Goal: Task Accomplishment & Management: Manage account settings

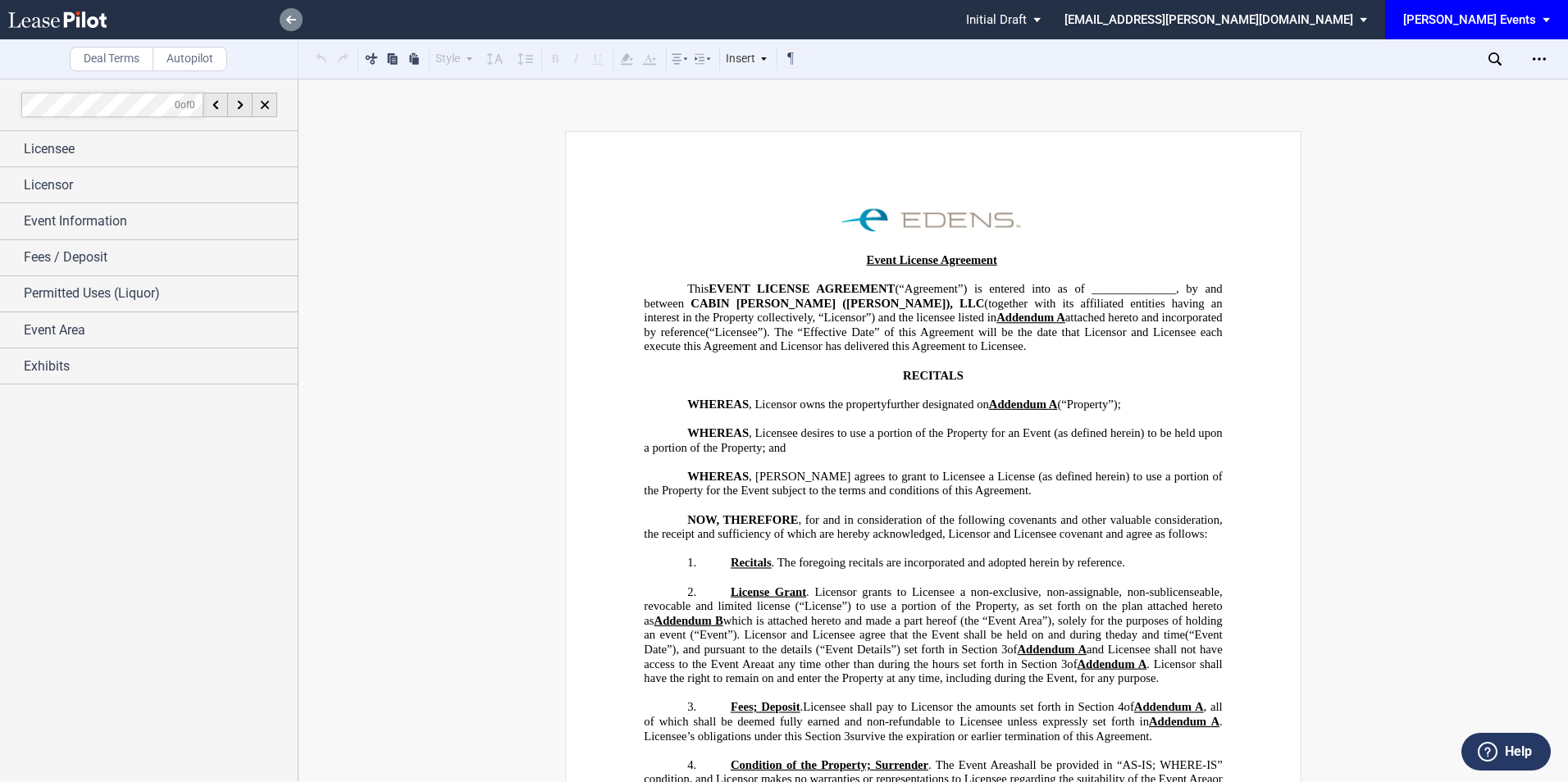
click at [298, 14] on link at bounding box center [291, 19] width 23 height 23
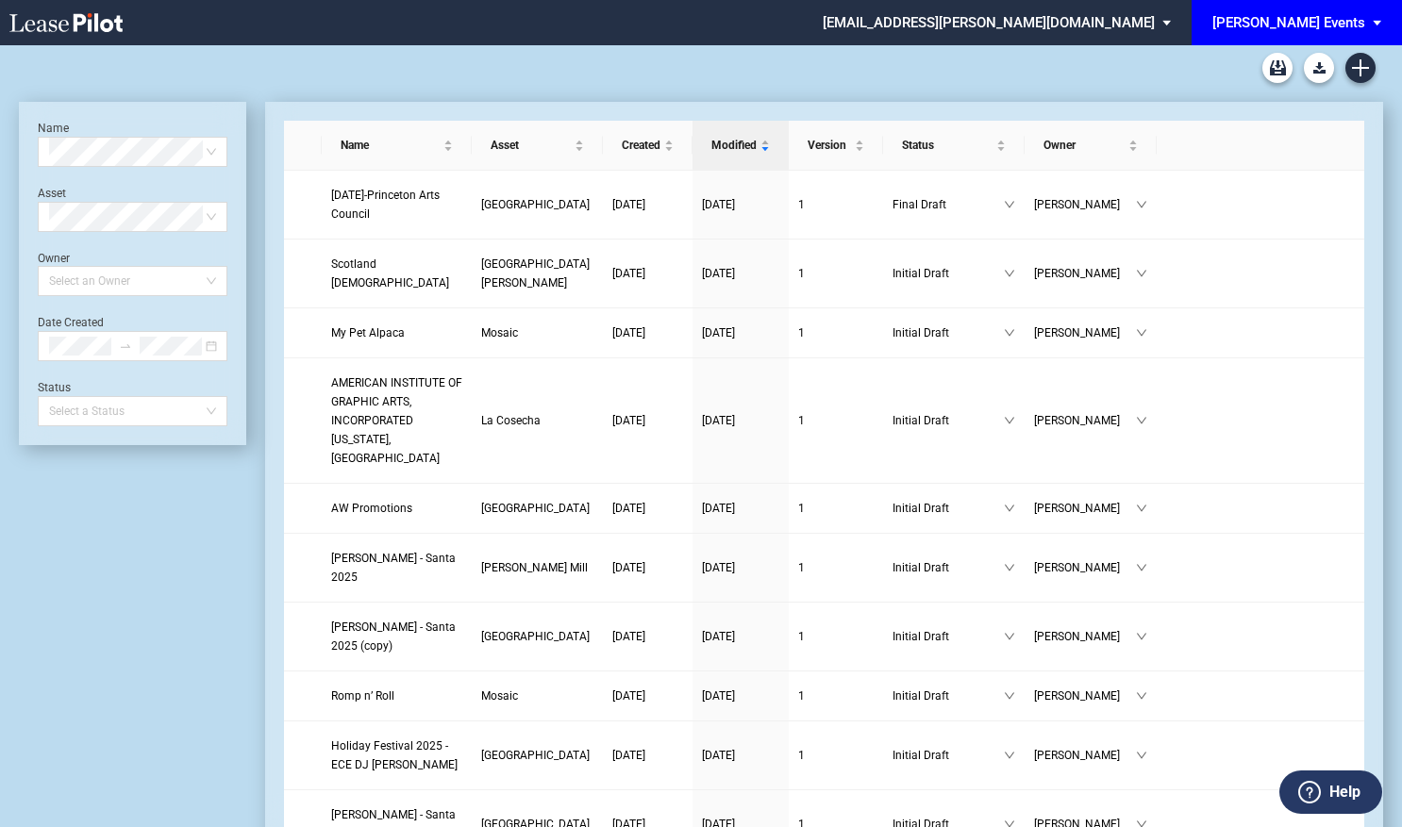
click at [1353, 27] on div "[PERSON_NAME] Events" at bounding box center [1288, 22] width 153 height 17
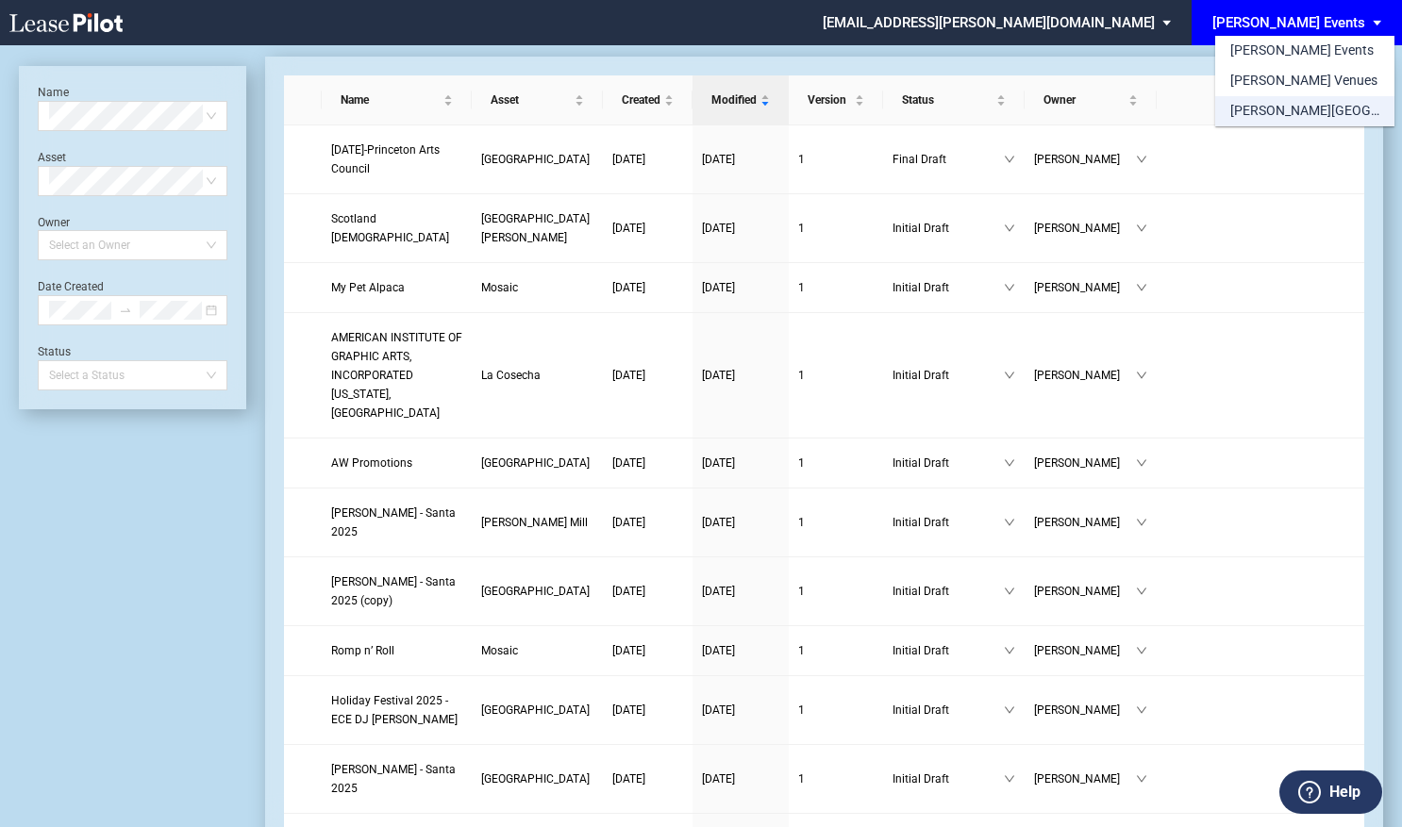
click at [1296, 119] on div "[PERSON_NAME][GEOGRAPHIC_DATA] Consents" at bounding box center [1304, 111] width 149 height 19
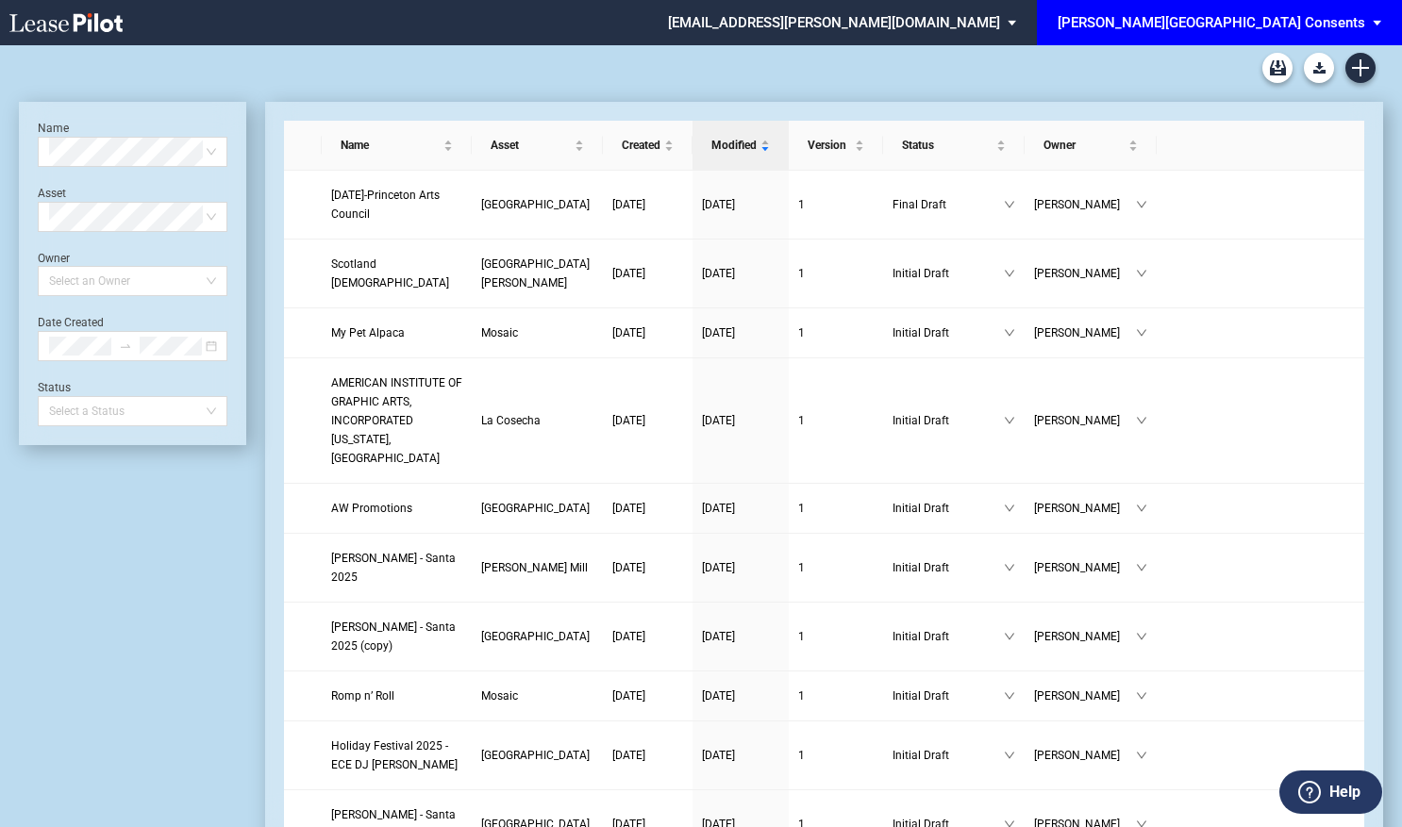
scroll to position [45, 0]
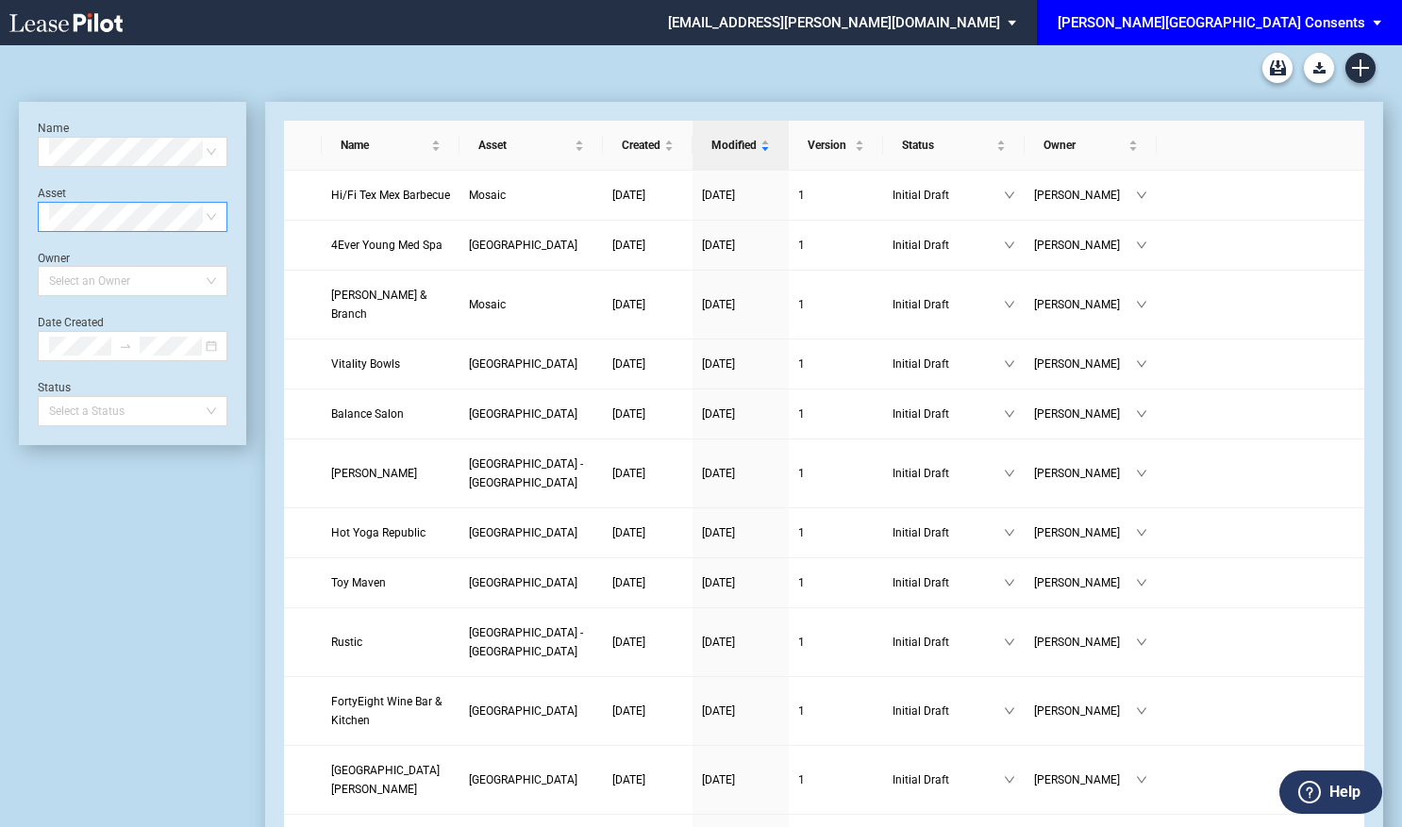
click at [213, 215] on span at bounding box center [132, 217] width 167 height 28
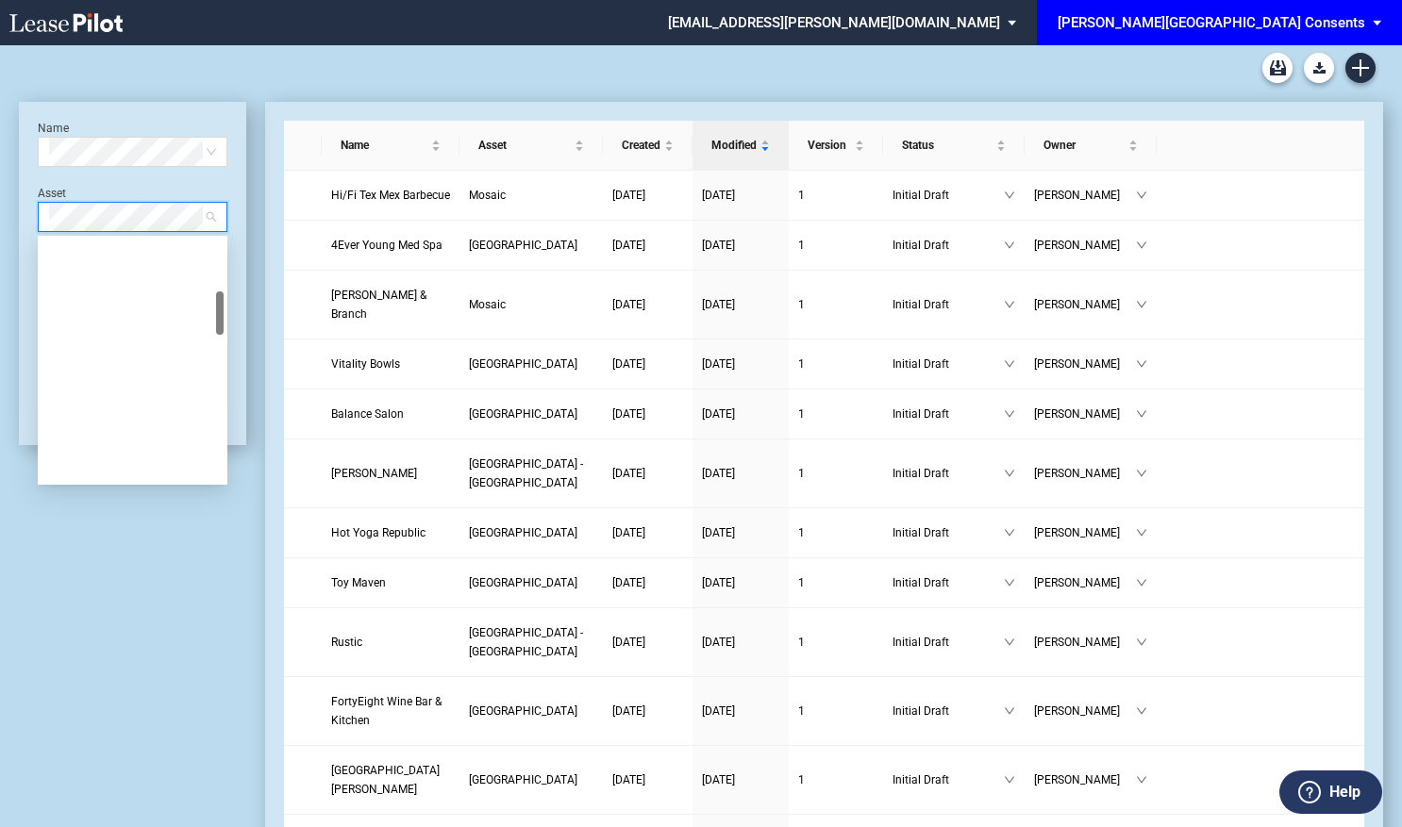
scroll to position [283, 0]
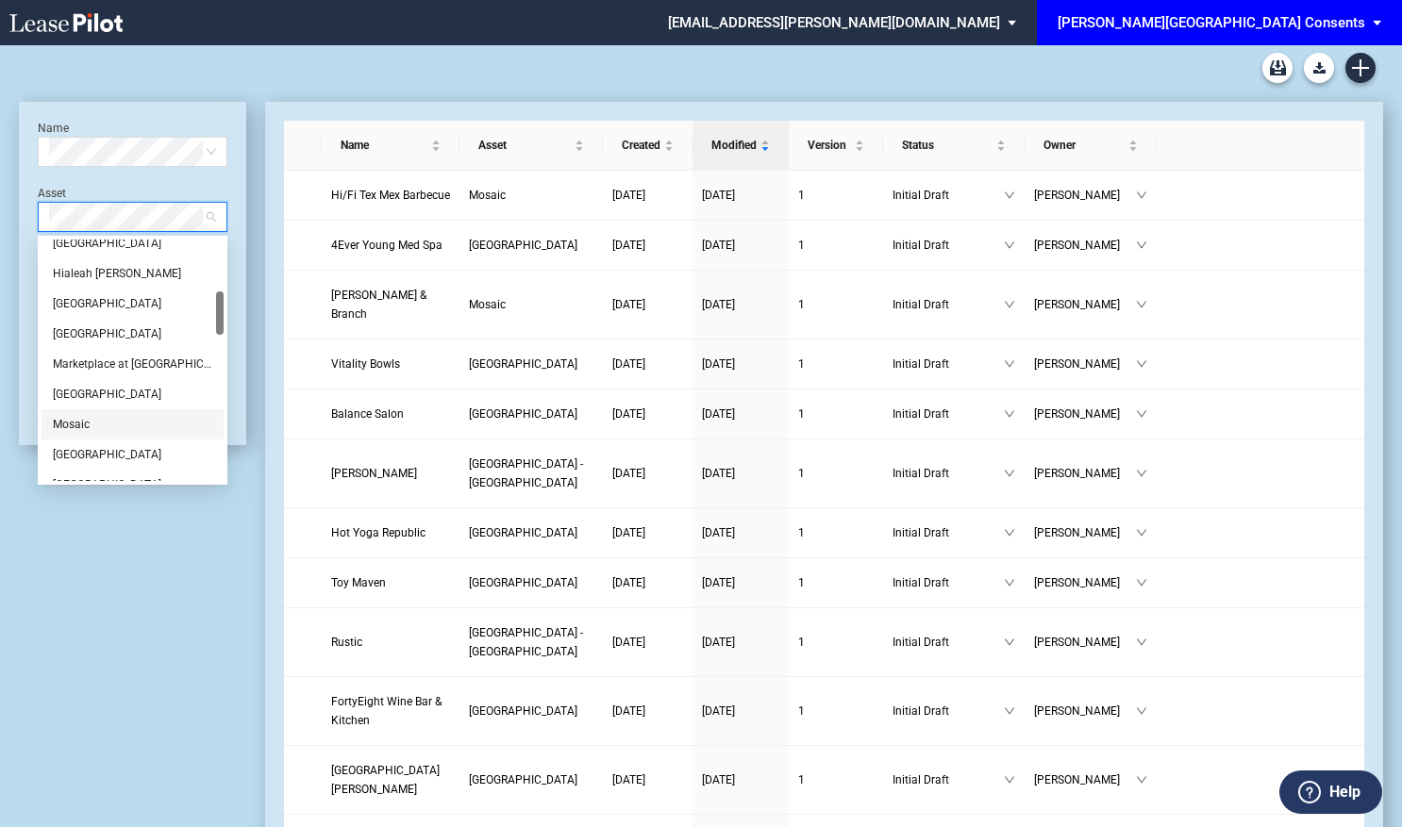
click at [119, 426] on div "Mosaic" at bounding box center [132, 424] width 159 height 19
